Goal: Transaction & Acquisition: Obtain resource

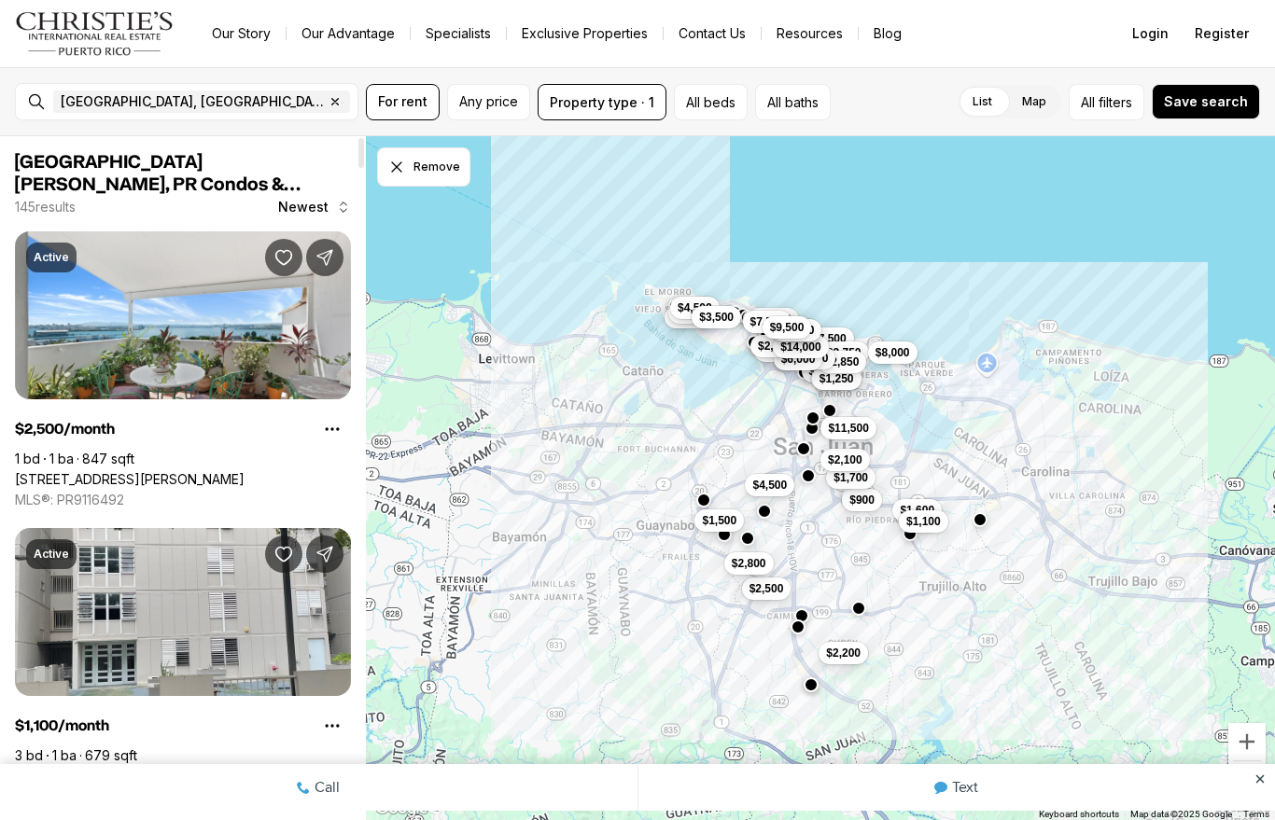
click at [89, 768] on link "[STREET_ADDRESS][PERSON_NAME]" at bounding box center [130, 776] width 230 height 17
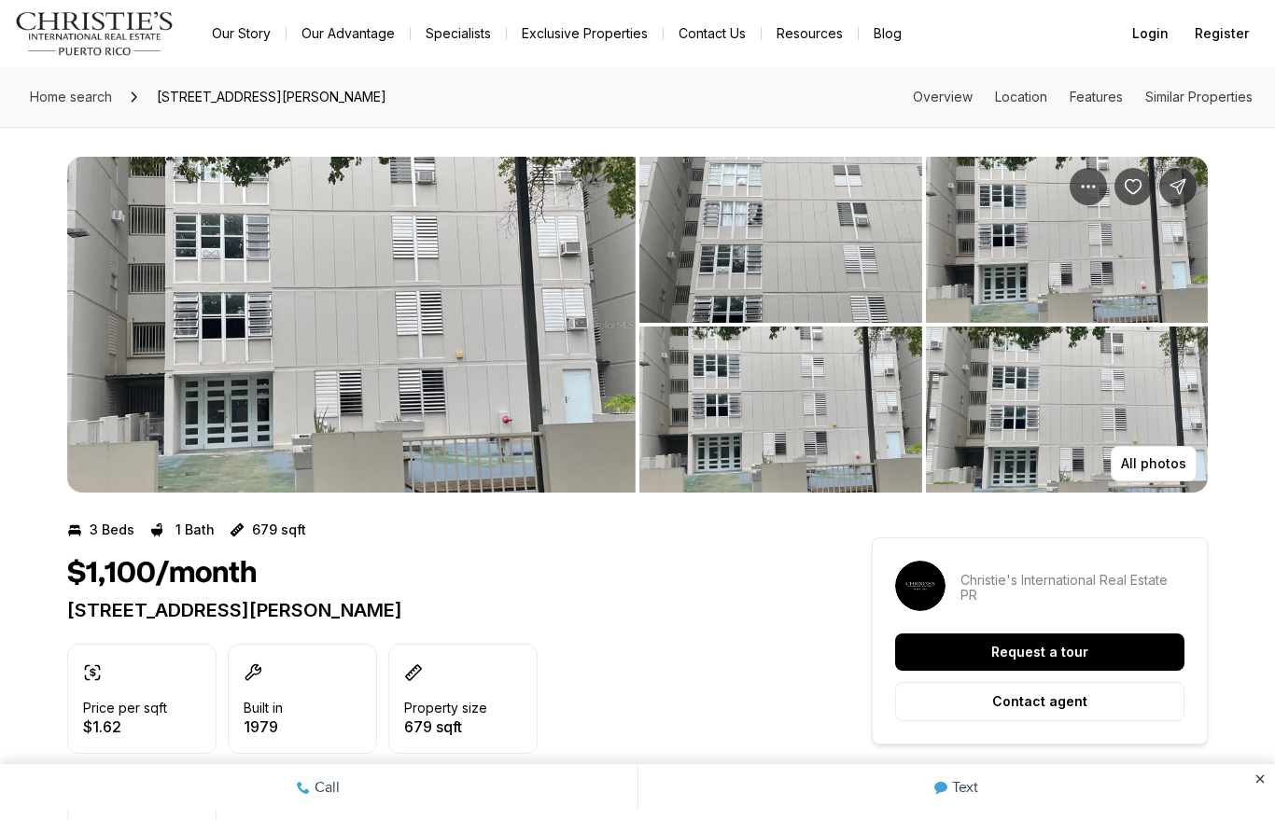
click at [256, 43] on link "Our Story" at bounding box center [241, 34] width 89 height 26
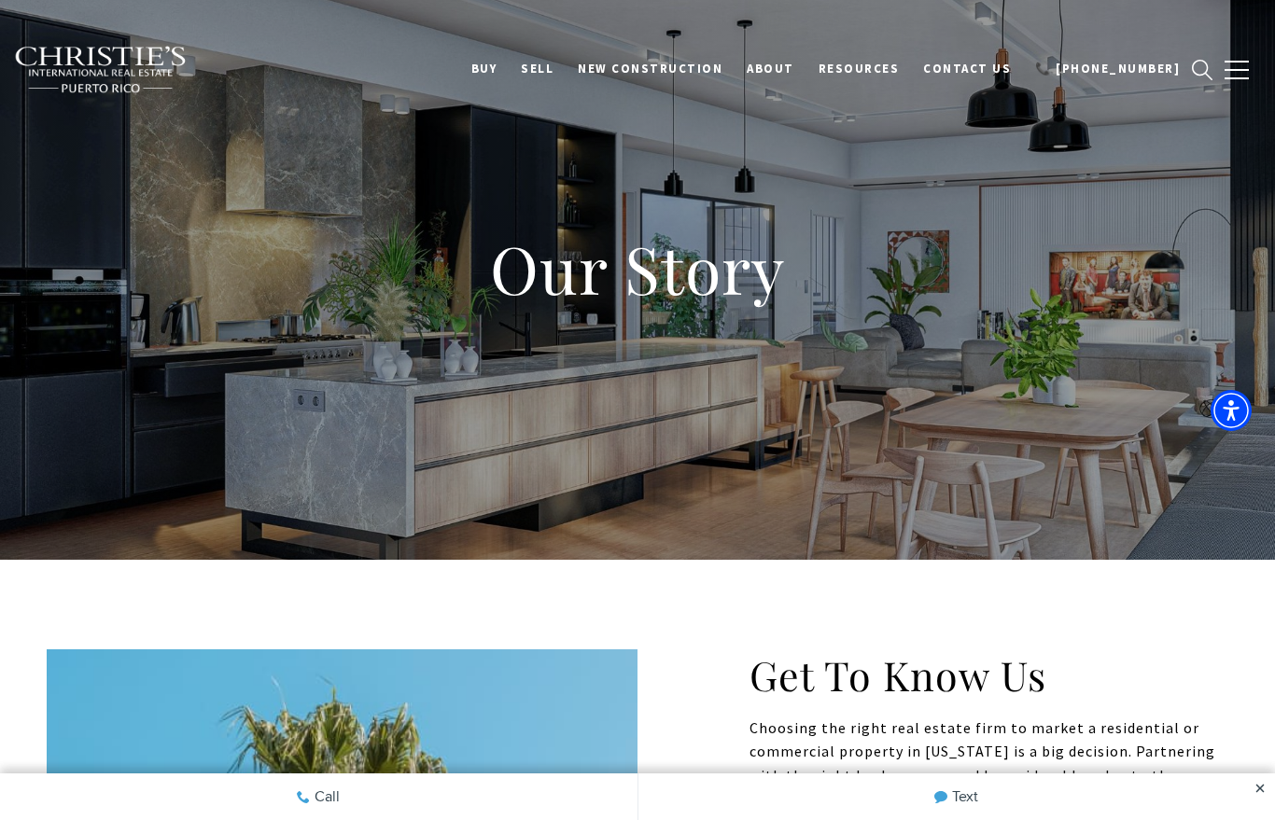
click at [688, 84] on link "New Construction" at bounding box center [649, 68] width 169 height 35
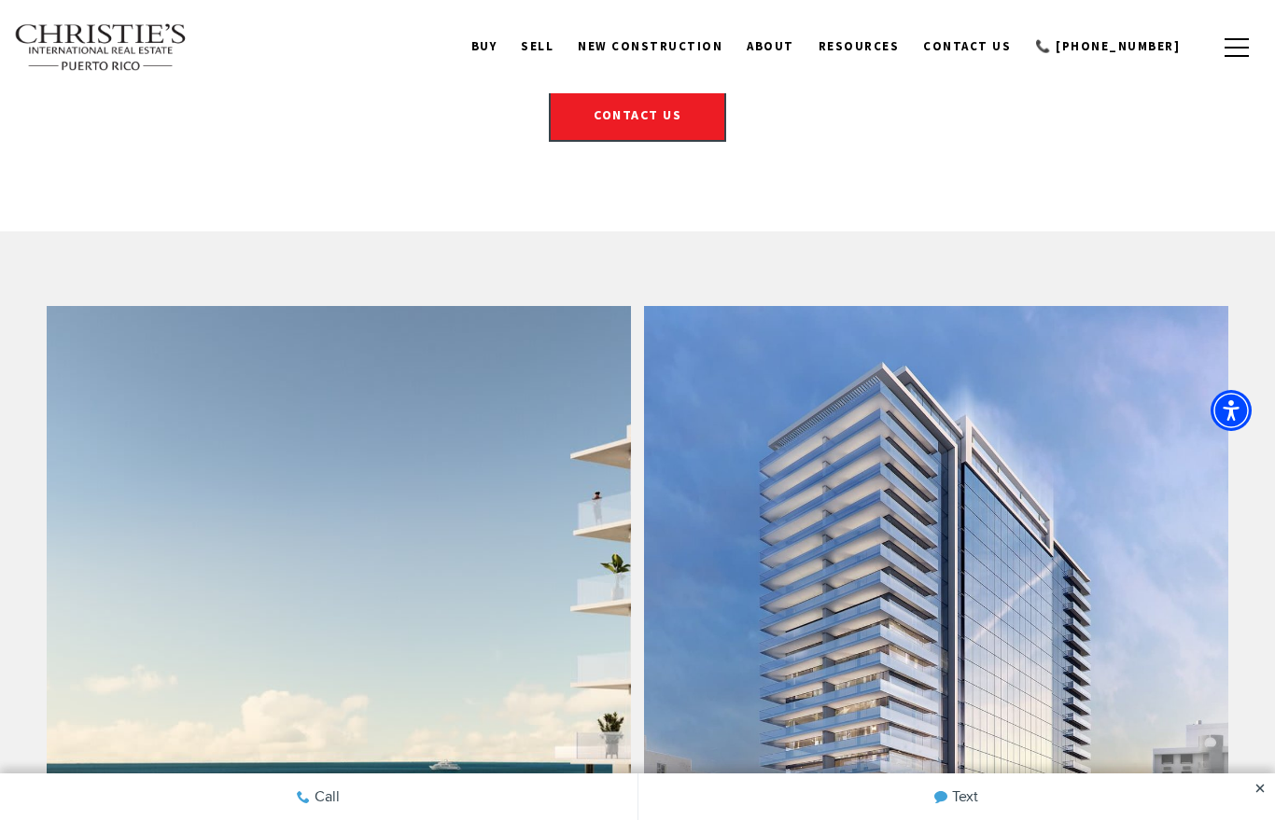
scroll to position [901, 0]
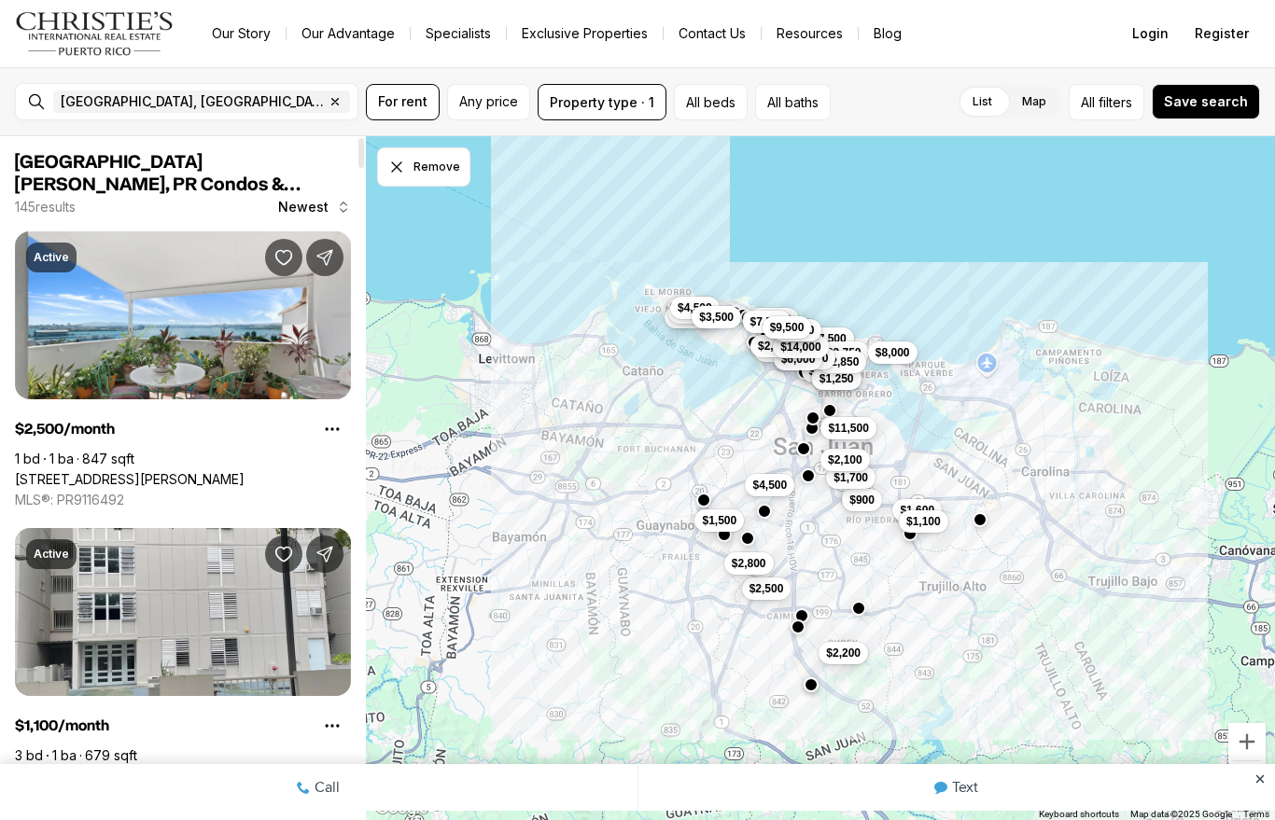
click at [230, 768] on link "75 JUNIN ST #1002, SAN JUAN PR, 00926" at bounding box center [130, 776] width 230 height 17
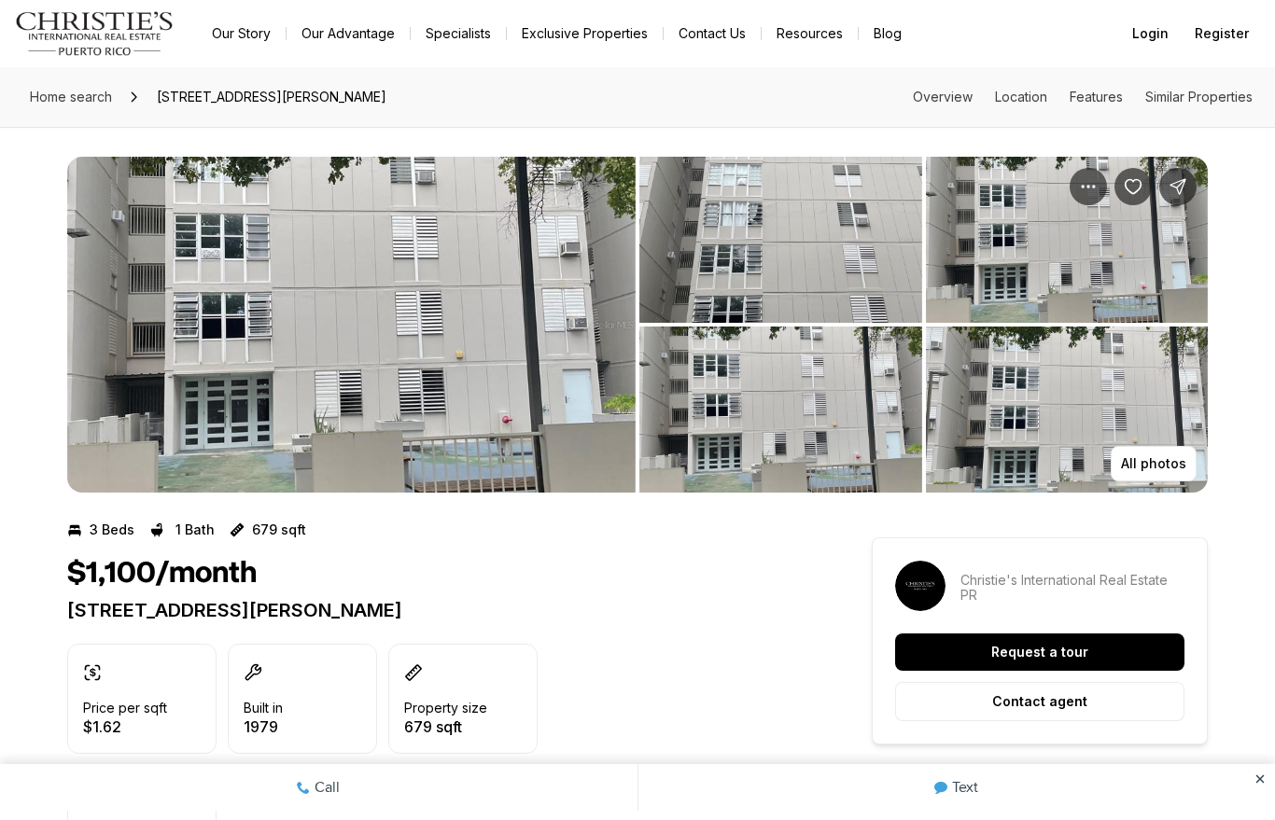
click at [1169, 485] on img "View image gallery" at bounding box center [1067, 410] width 283 height 166
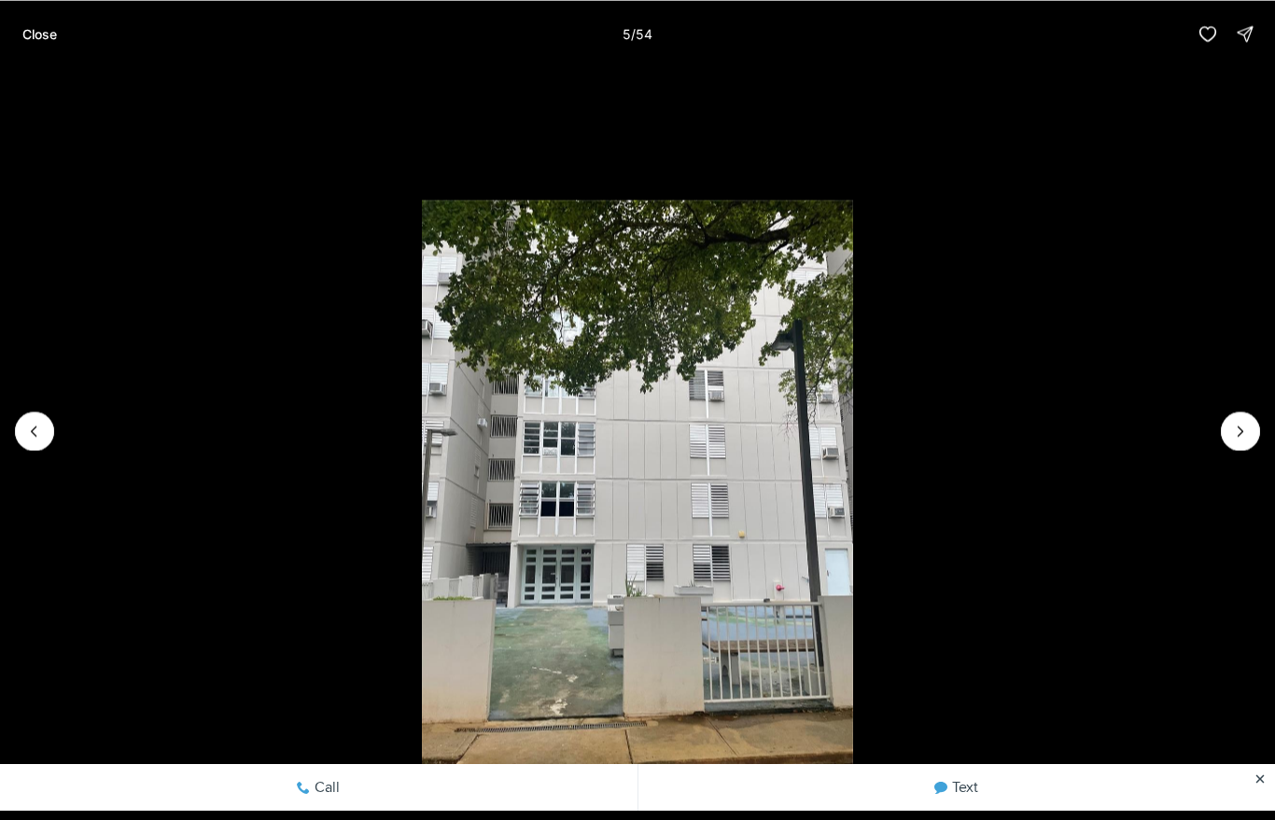
click at [1197, 459] on li "5 of 54" at bounding box center [637, 430] width 1275 height 727
click at [1215, 436] on li "5 of 54" at bounding box center [637, 430] width 1275 height 727
click at [1214, 436] on li "5 of 54" at bounding box center [637, 430] width 1275 height 727
click at [1230, 454] on li "5 of 54" at bounding box center [637, 430] width 1275 height 727
click at [1236, 446] on button "Next slide" at bounding box center [1239, 430] width 39 height 39
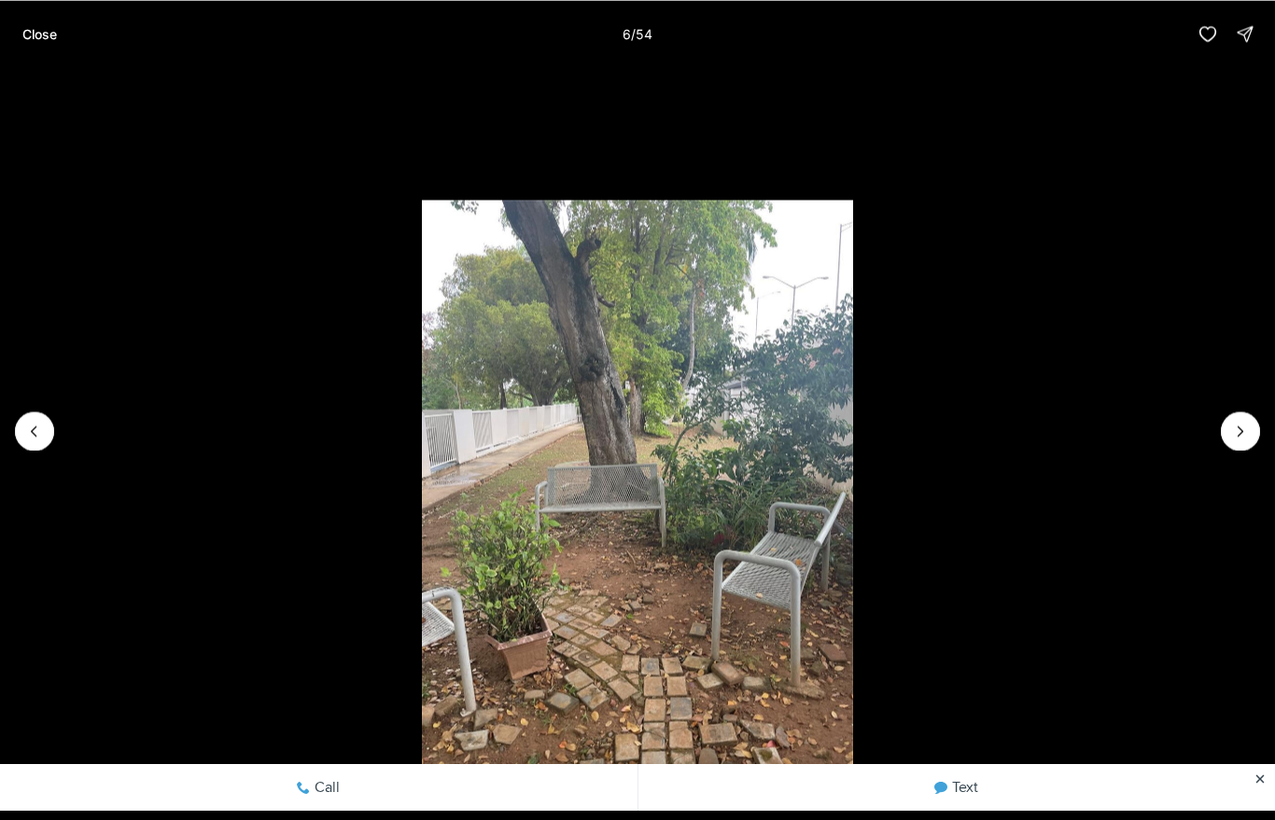
click at [1217, 453] on li "6 of 54" at bounding box center [637, 430] width 1275 height 727
click at [1232, 456] on li "6 of 54" at bounding box center [637, 430] width 1275 height 727
click at [1229, 462] on li "6 of 54" at bounding box center [637, 430] width 1275 height 727
click at [1211, 453] on li "6 of 54" at bounding box center [637, 430] width 1275 height 727
click at [1234, 452] on li "6 of 54" at bounding box center [637, 430] width 1275 height 727
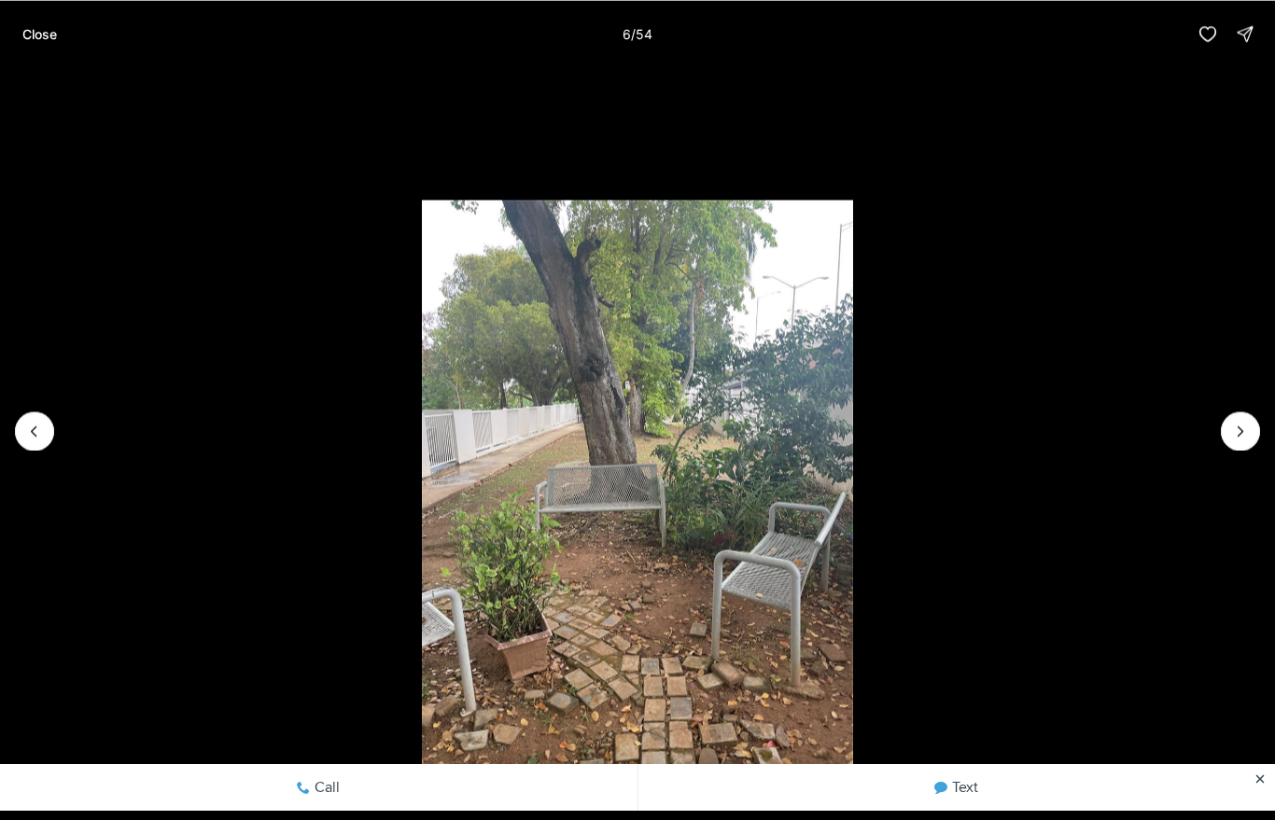
click at [1220, 445] on li "6 of 54" at bounding box center [637, 430] width 1275 height 727
click at [1229, 449] on li "6 of 54" at bounding box center [637, 430] width 1275 height 727
click at [1226, 441] on button "Next slide" at bounding box center [1239, 430] width 39 height 39
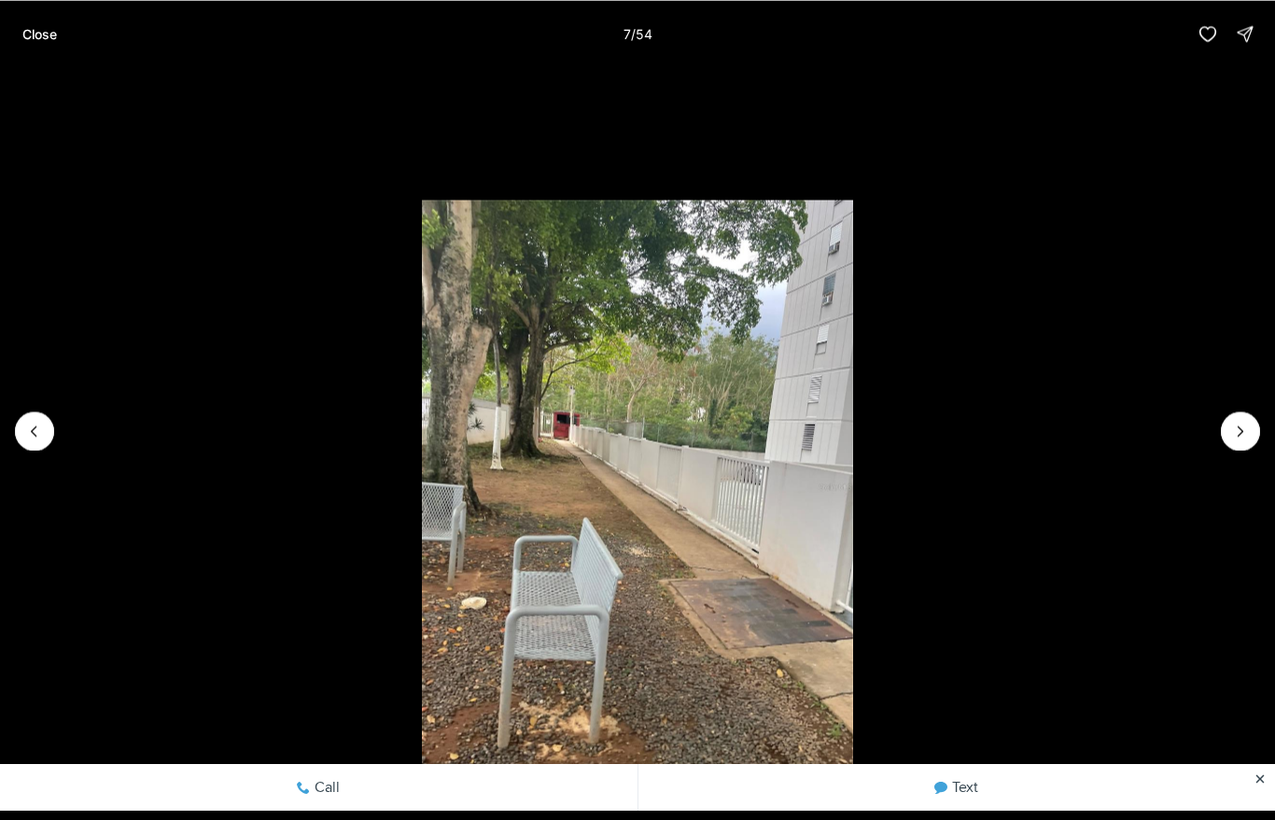
click at [1227, 448] on li "7 of 54" at bounding box center [637, 430] width 1275 height 727
click at [1227, 454] on li "7 of 54" at bounding box center [637, 430] width 1275 height 727
click at [1230, 449] on li "7 of 54" at bounding box center [637, 430] width 1275 height 727
click at [1233, 445] on button "Next slide" at bounding box center [1239, 430] width 39 height 39
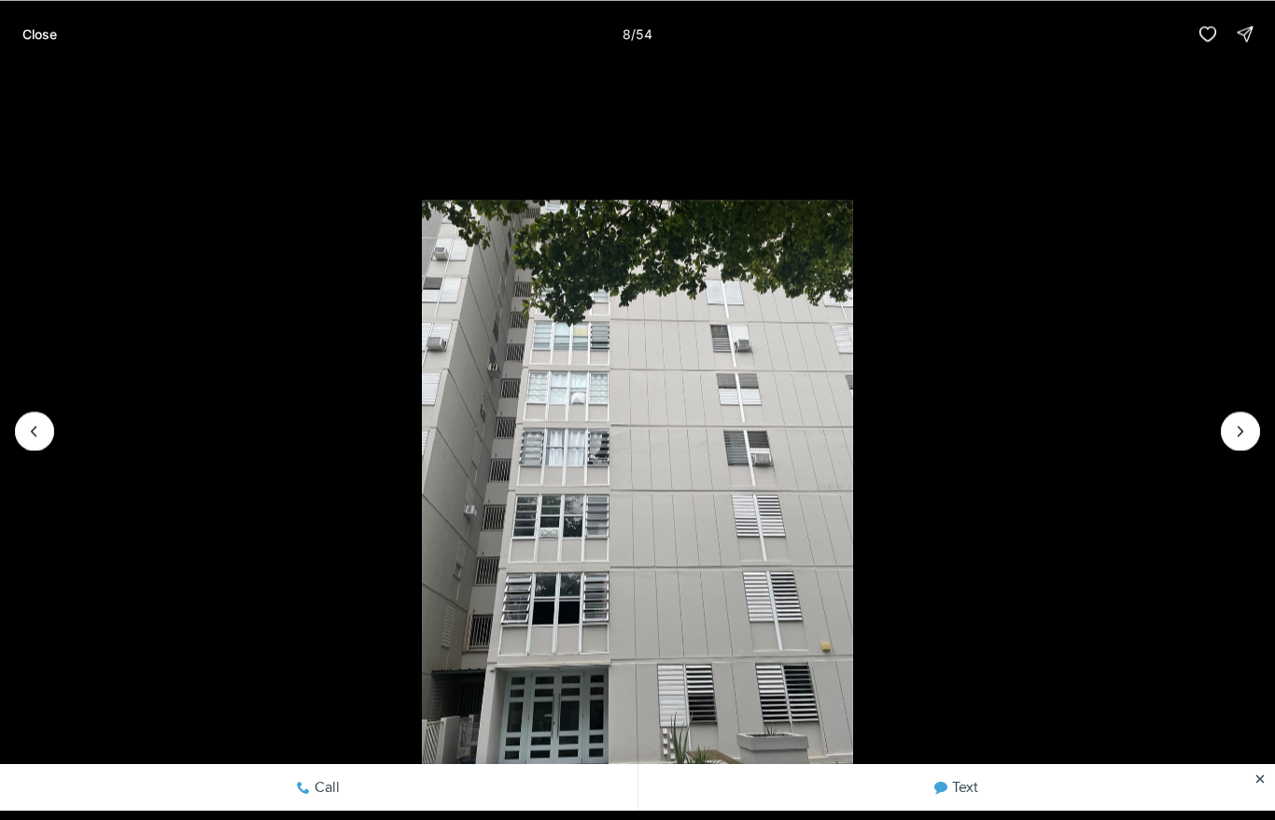
click at [1225, 463] on li "8 of 54" at bounding box center [637, 430] width 1275 height 727
click at [1228, 440] on button "Next slide" at bounding box center [1239, 430] width 39 height 39
click at [1233, 454] on li "9 of 54" at bounding box center [637, 430] width 1275 height 727
click at [1220, 449] on li "9 of 54" at bounding box center [637, 430] width 1275 height 727
click at [1231, 451] on li "9 of 54" at bounding box center [637, 430] width 1275 height 727
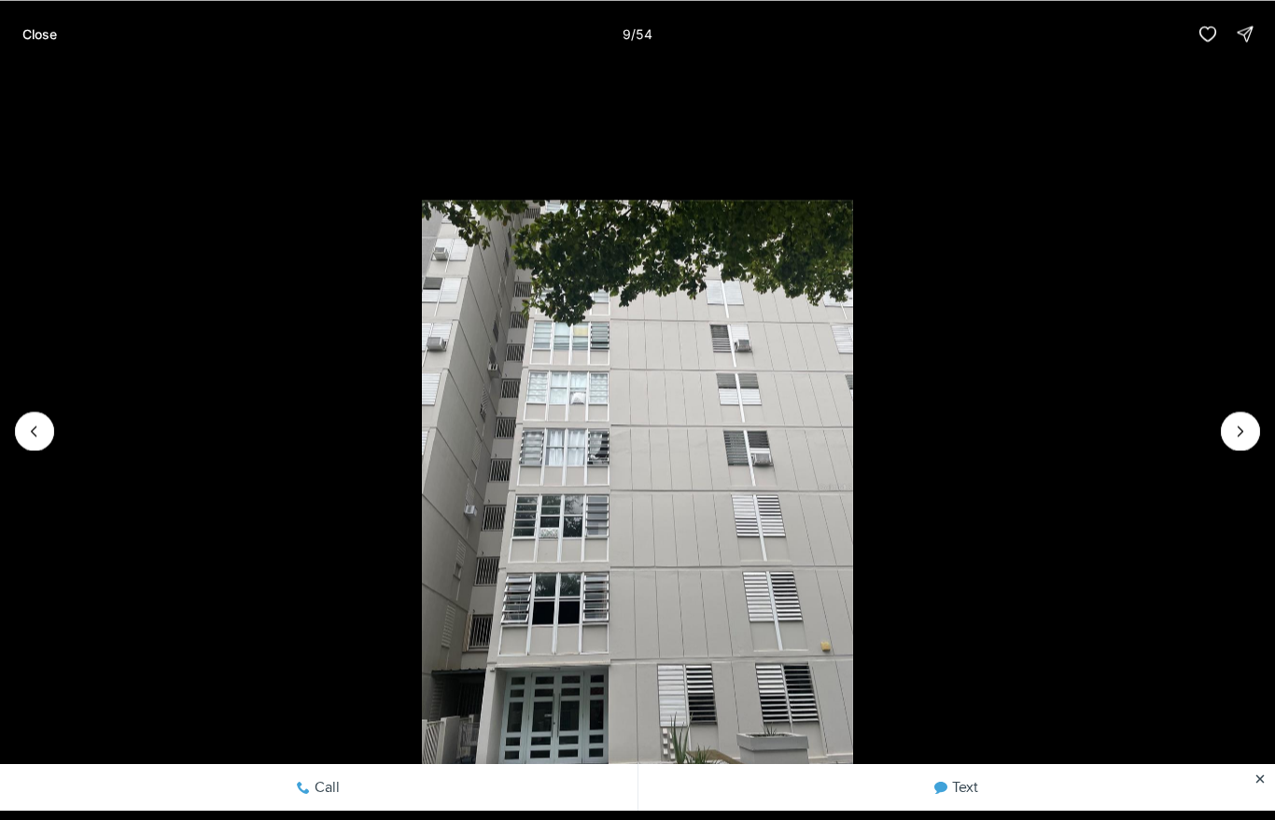
click at [1230, 451] on li "9 of 54" at bounding box center [637, 430] width 1275 height 727
click at [1236, 445] on button "Next slide" at bounding box center [1239, 430] width 39 height 39
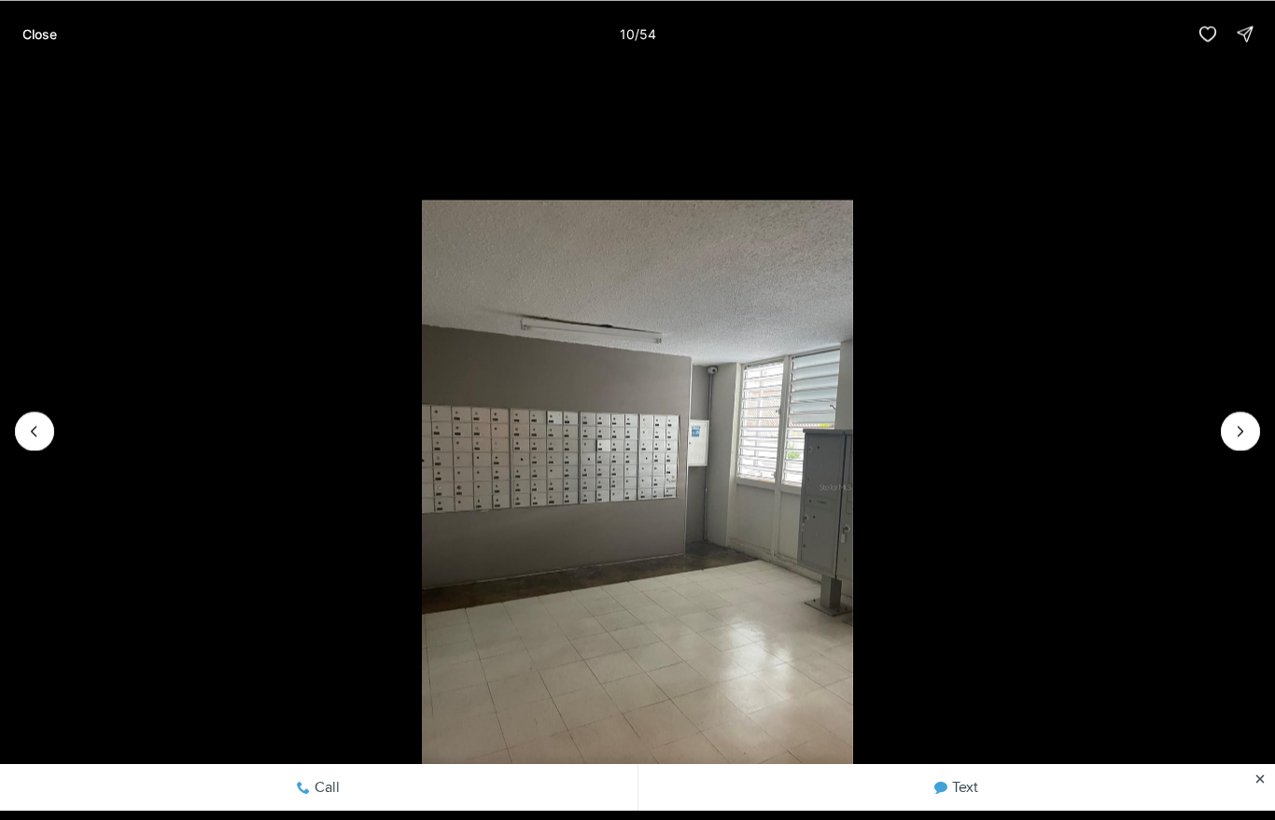
click at [1243, 454] on li "10 of 54" at bounding box center [637, 430] width 1275 height 727
click at [1229, 440] on button "Next slide" at bounding box center [1239, 430] width 39 height 39
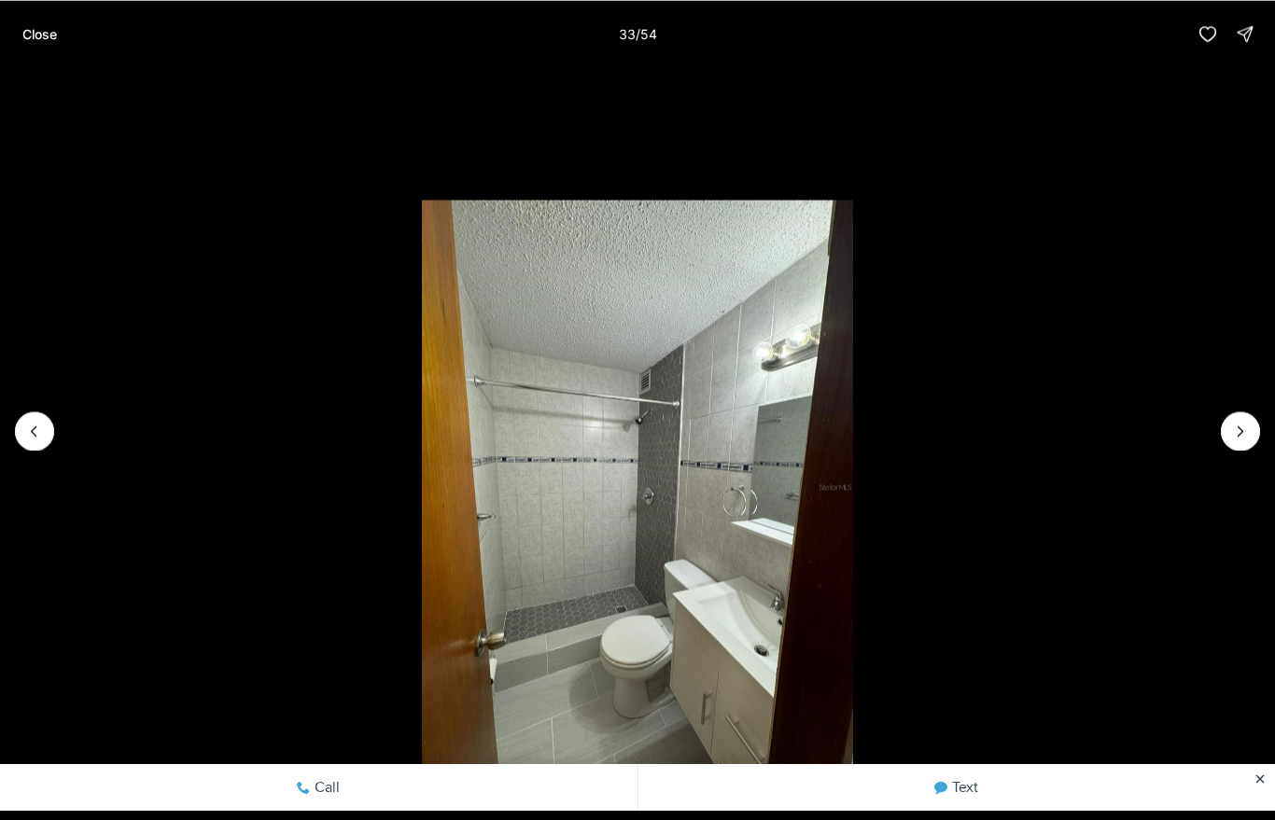
click at [44, 51] on button "Close" at bounding box center [39, 33] width 57 height 37
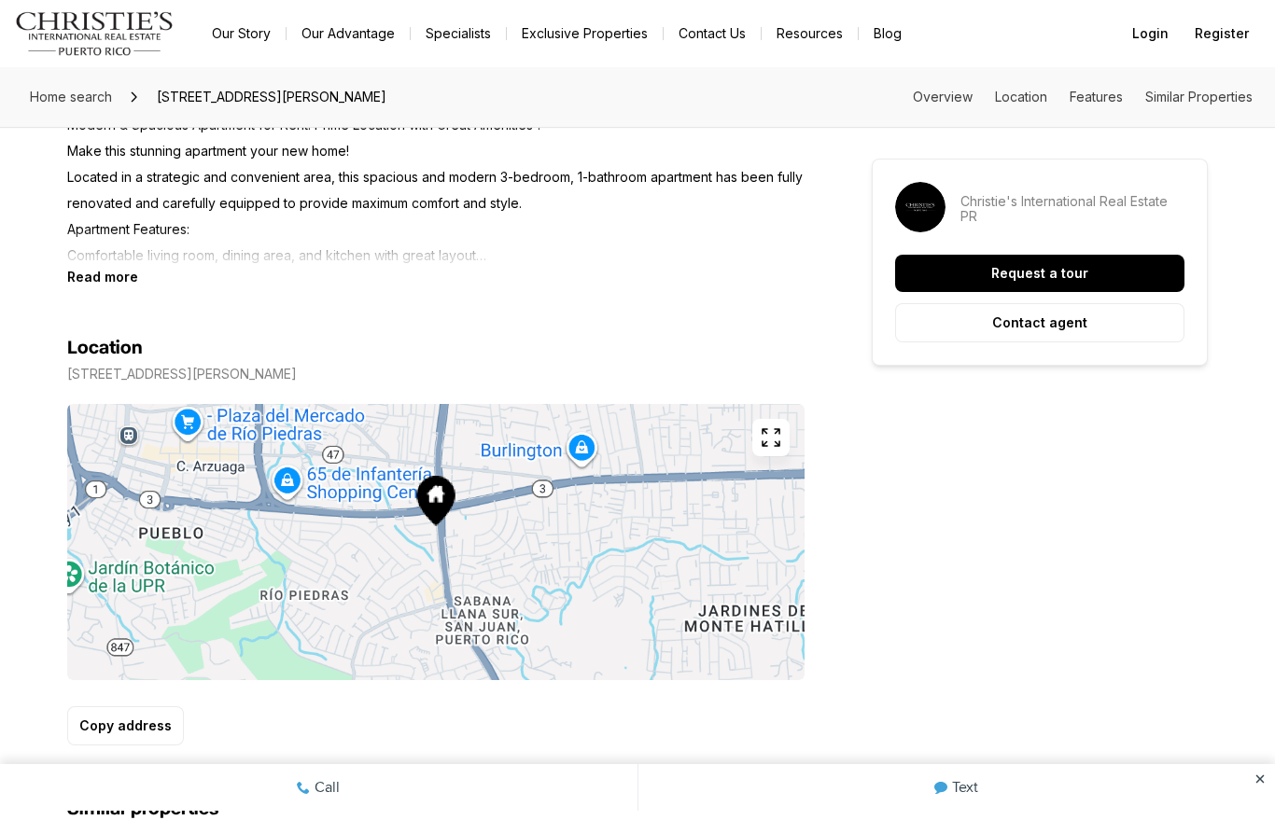
scroll to position [837, 0]
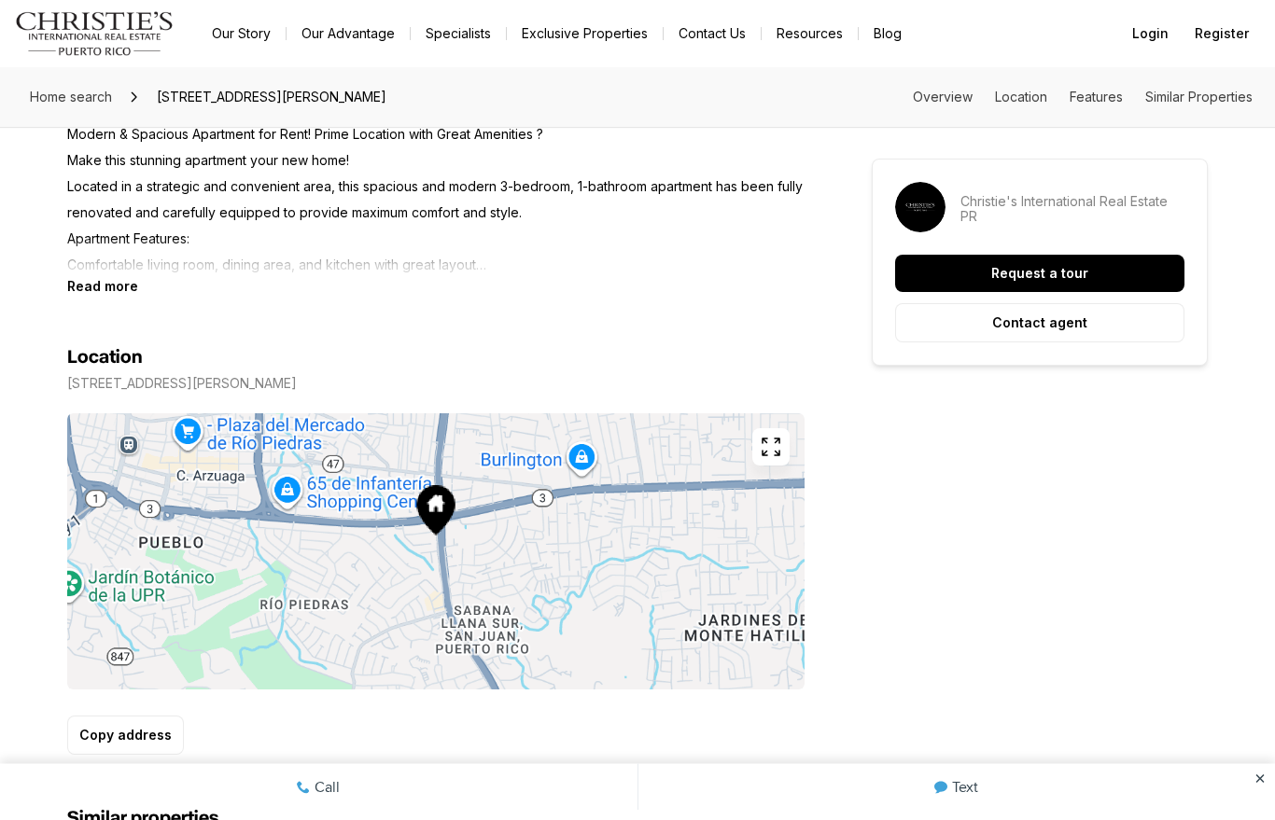
click at [357, 66] on nav "Go to: Homepage Our Story Our Advantage Specialists Exclusive Properties Contac…" at bounding box center [637, 33] width 1275 height 67
click at [357, 65] on nav "Go to: Homepage Our Story Our Advantage Specialists Exclusive Properties Contac…" at bounding box center [637, 33] width 1275 height 67
click at [370, 44] on link "Our Advantage" at bounding box center [347, 34] width 123 height 26
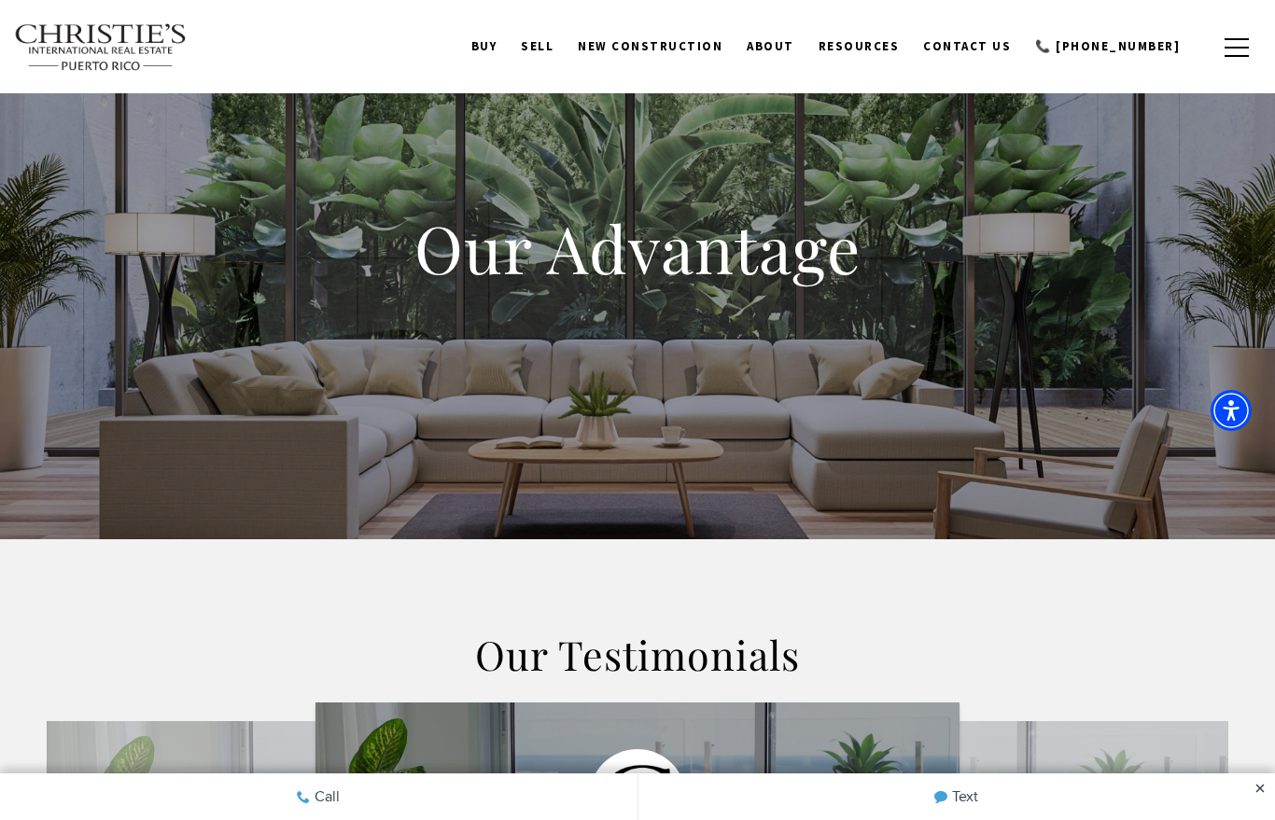
scroll to position [20, 0]
click at [806, 49] on link "About" at bounding box center [770, 46] width 72 height 35
click at [806, 55] on link "About" at bounding box center [770, 46] width 72 height 35
click at [660, 63] on link "New Construction" at bounding box center [649, 46] width 169 height 35
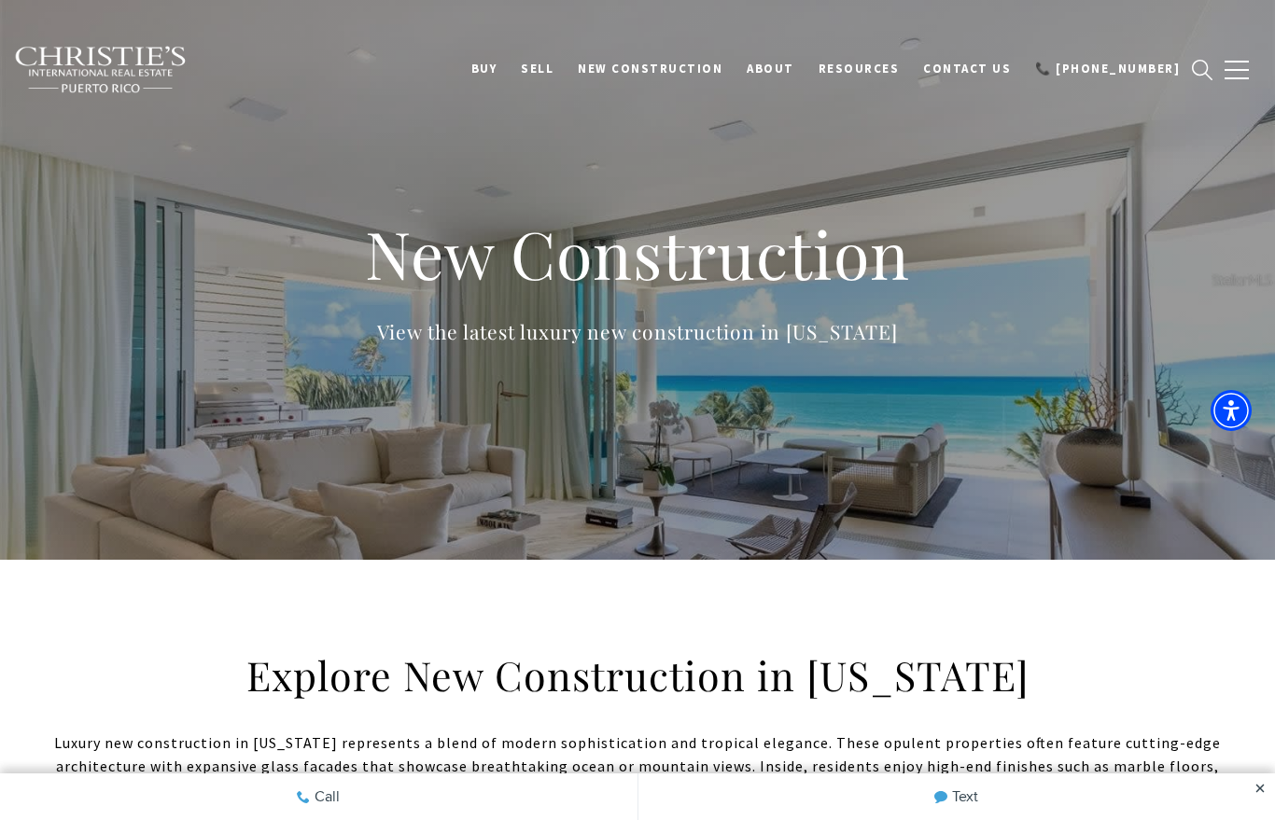
click at [882, 101] on div "BUY Search Homes [GEOGRAPHIC_DATA] [GEOGRAPHIC_DATA] Coastal [GEOGRAPHIC_DATA][…" at bounding box center [637, 69] width 1247 height 68
click at [906, 99] on div "BUY Search Homes Dorado Beach Rio Grande Humacao Coastal San Juan Guaynabo Puer…" at bounding box center [637, 69] width 1247 height 68
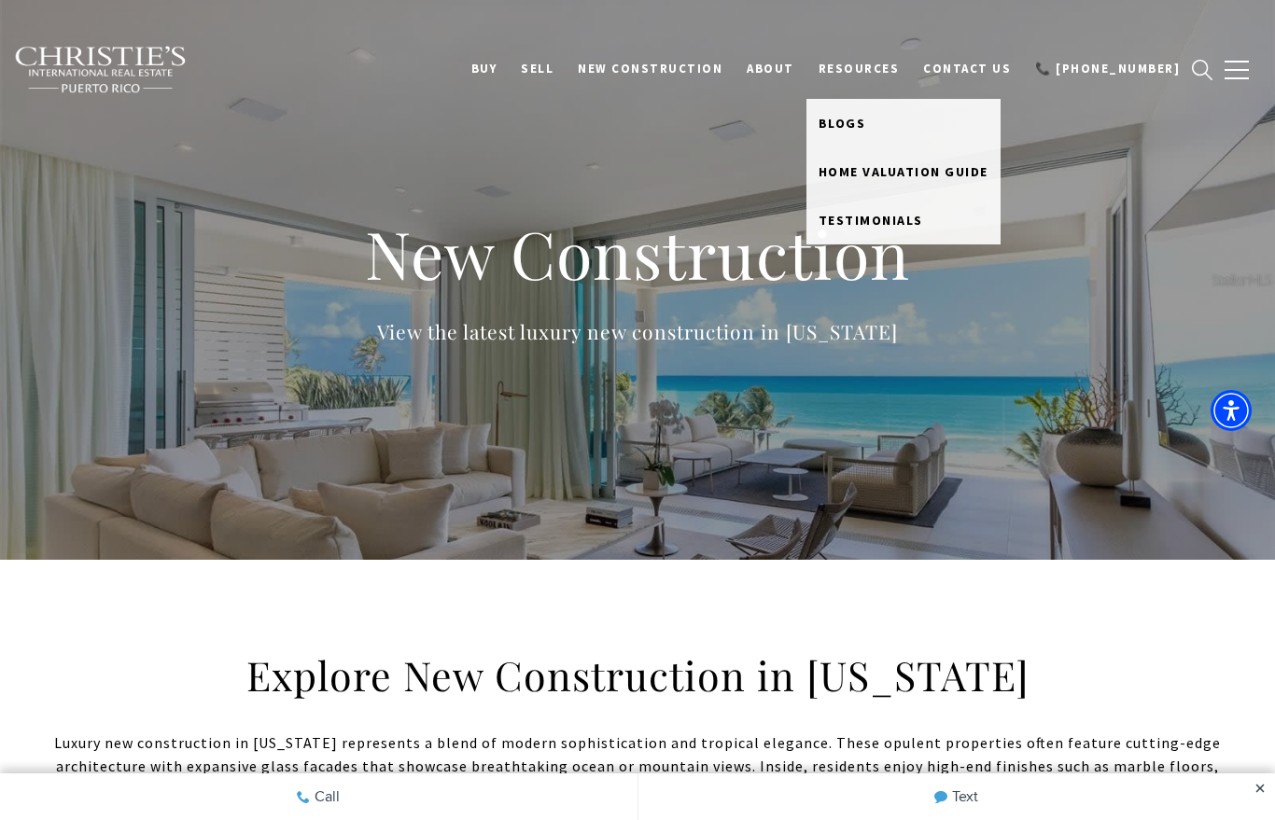
click at [917, 194] on link "Home Valuation Guide" at bounding box center [903, 171] width 194 height 49
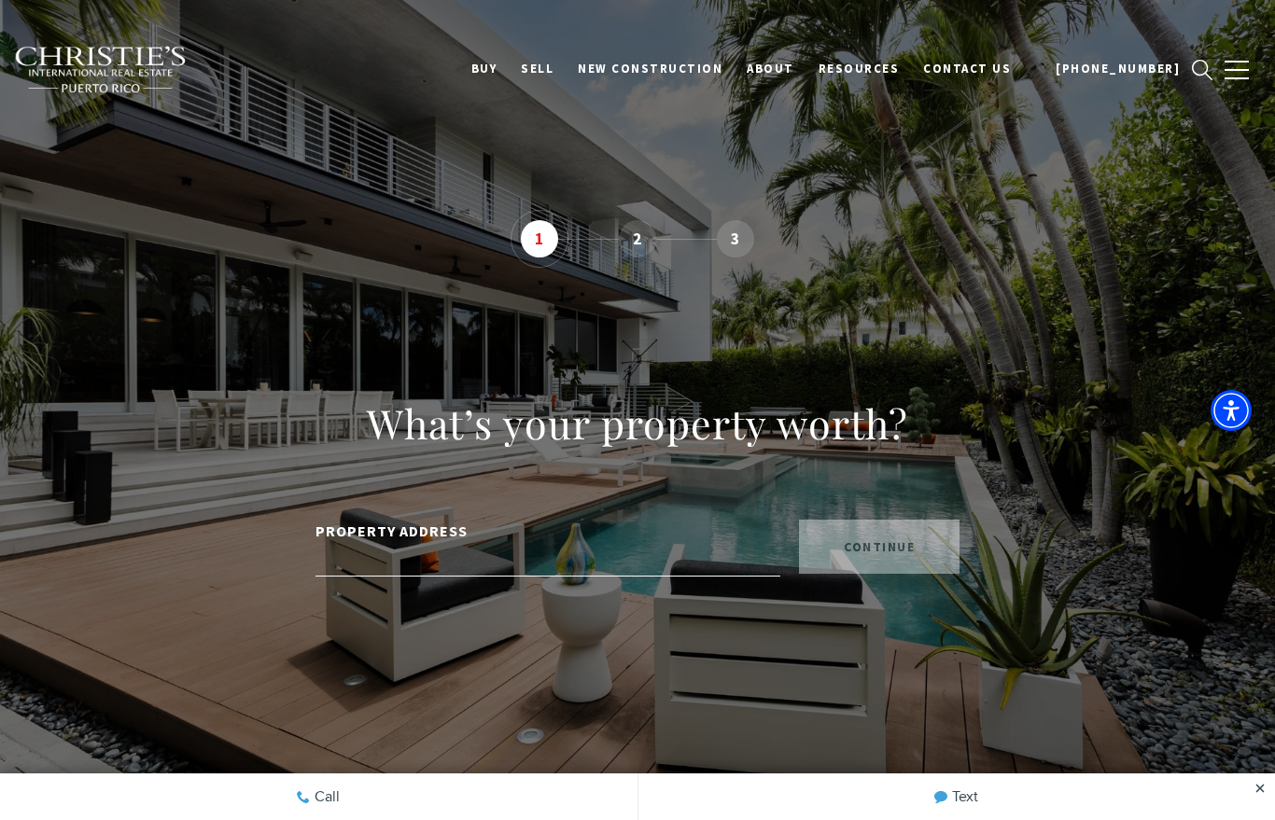
click at [323, 565] on input "PROPERTY ADDRESS" at bounding box center [547, 560] width 465 height 33
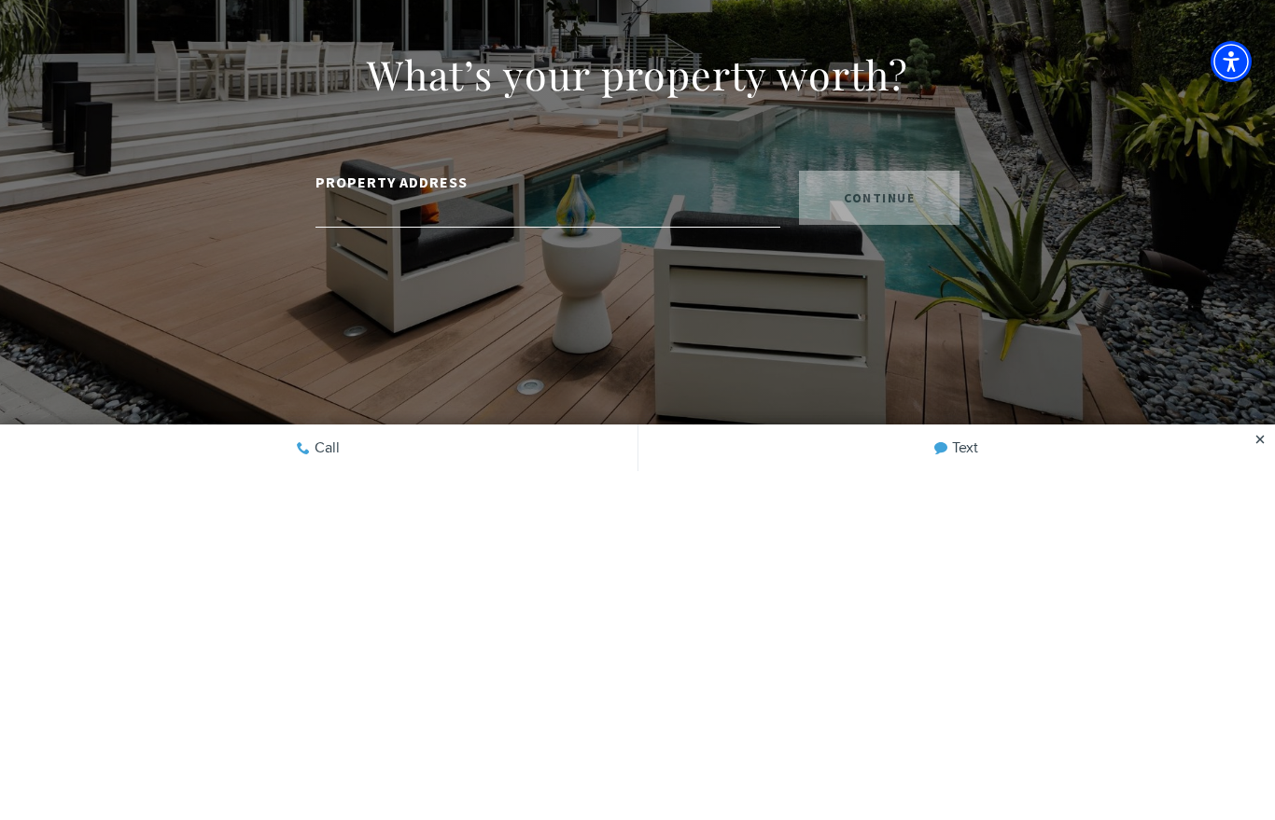
type input "*"
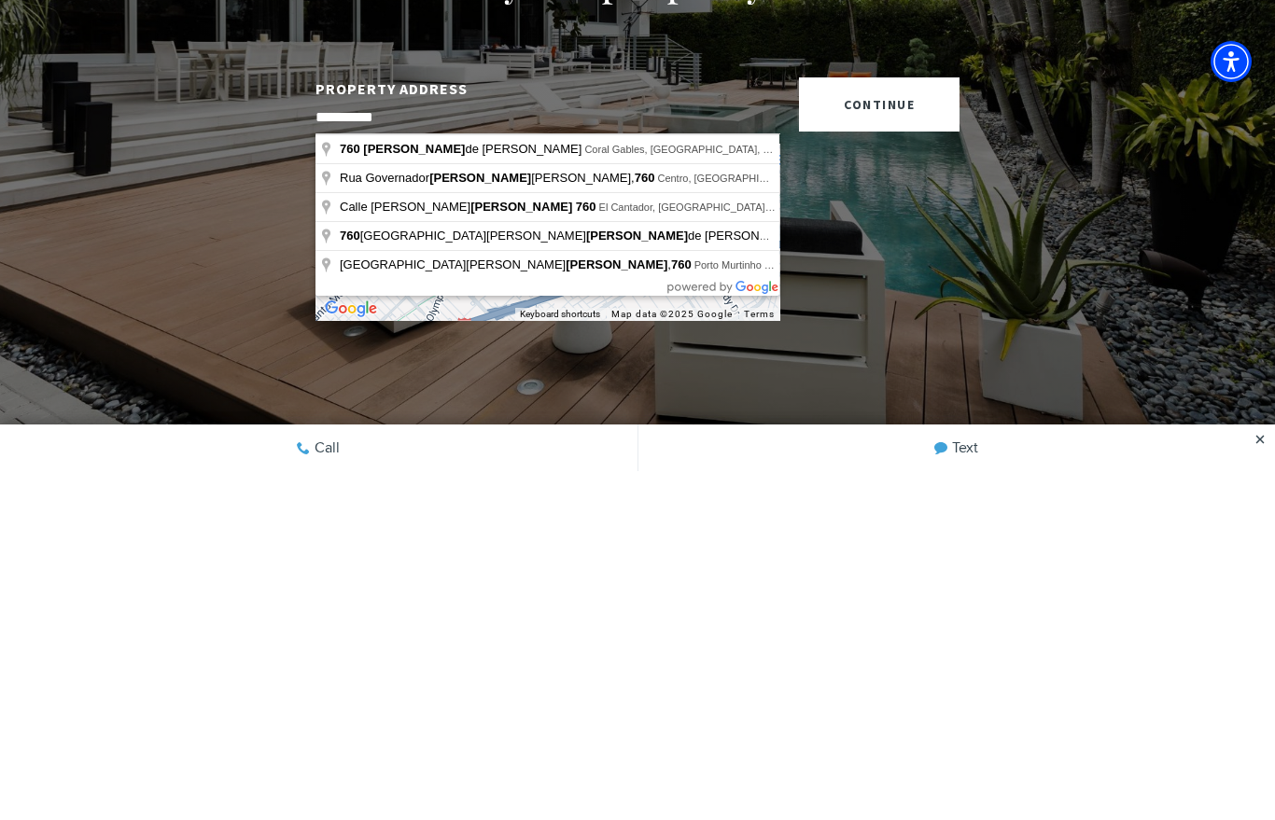
type input "**********"
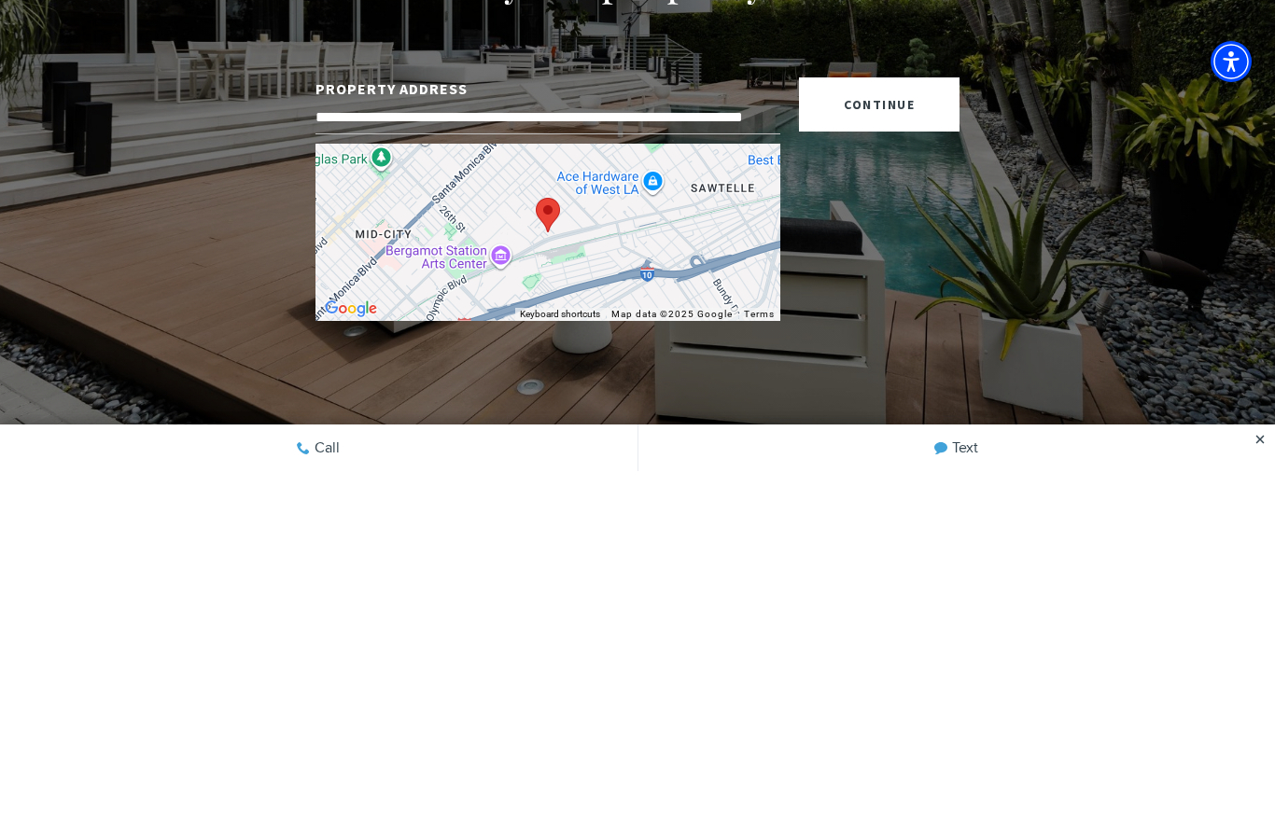
scroll to position [349, 0]
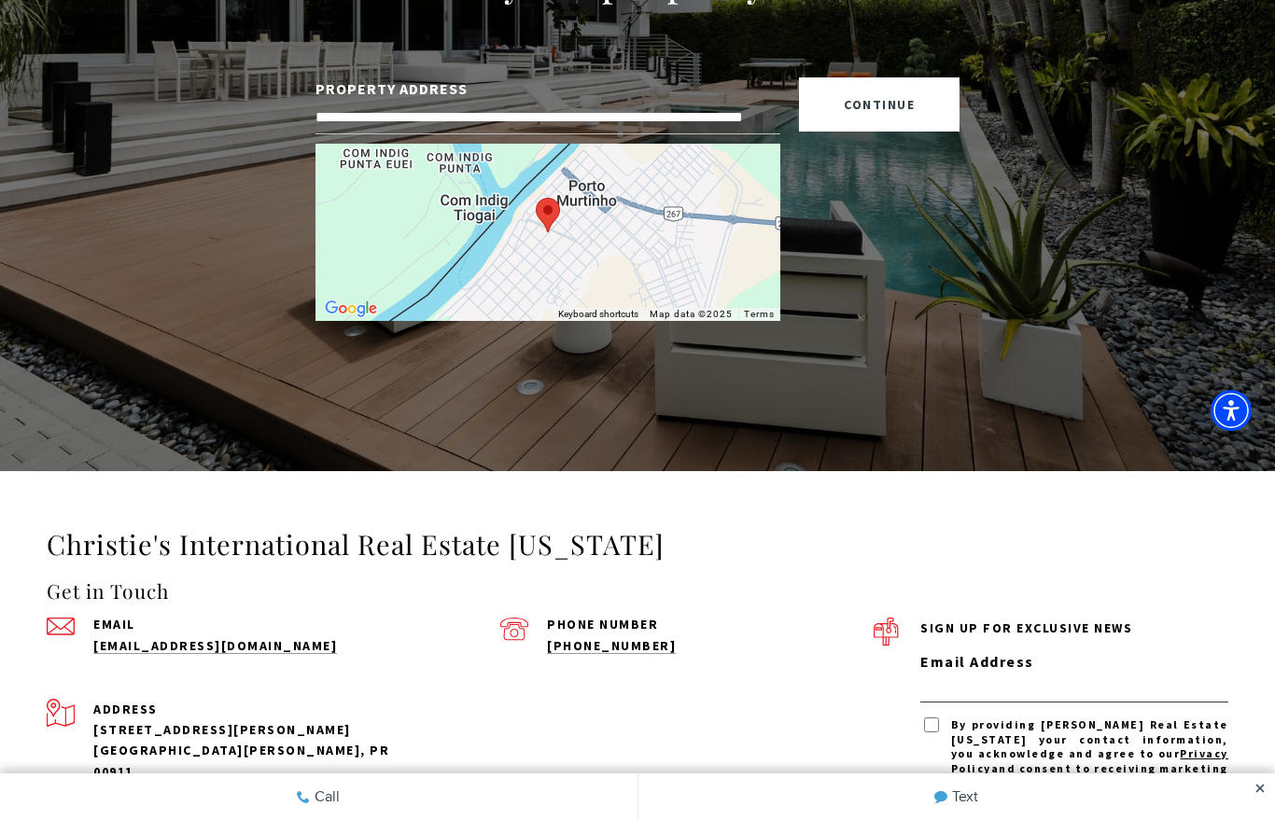
click at [202, 259] on div "**********" at bounding box center [637, 91] width 1181 height 458
click at [21, 25] on div "**********" at bounding box center [637, 61] width 1275 height 820
click at [7, 11] on div "**********" at bounding box center [637, 61] width 1275 height 820
click at [25, 3] on div "**********" at bounding box center [637, 61] width 1275 height 820
